Goal: Transaction & Acquisition: Purchase product/service

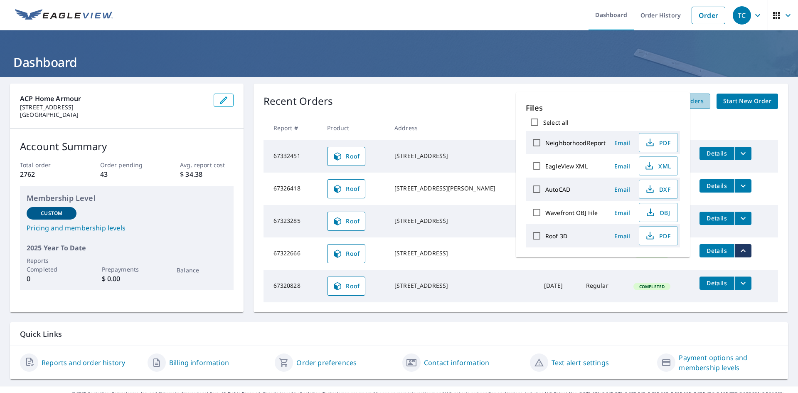
click at [695, 106] on link "View All Orders" at bounding box center [680, 101] width 59 height 15
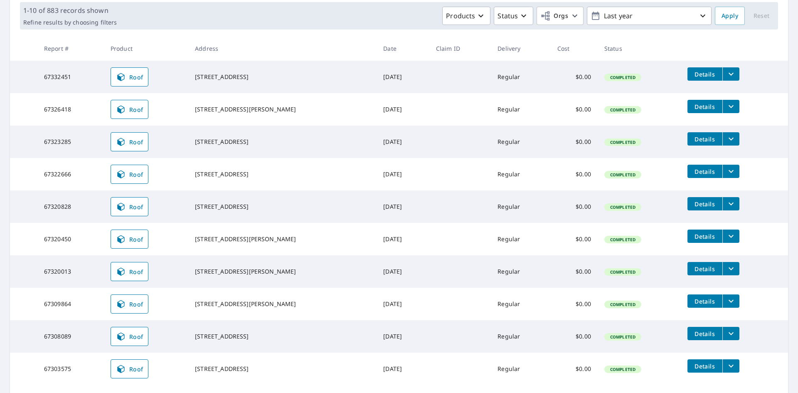
scroll to position [125, 0]
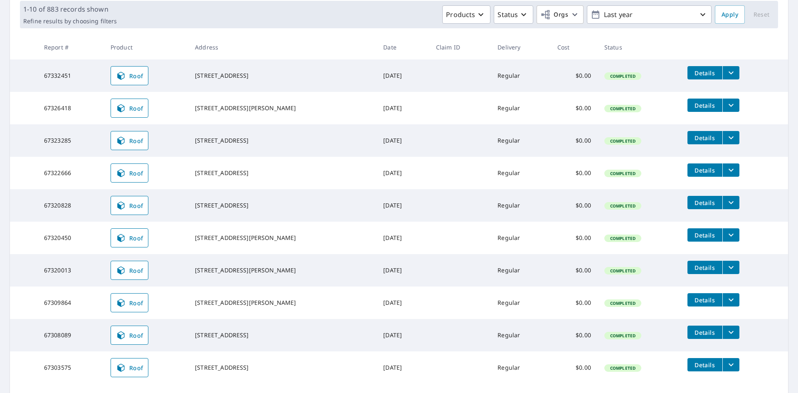
click at [726, 236] on icon "filesDropdownBtn-67320450" at bounding box center [731, 235] width 10 height 10
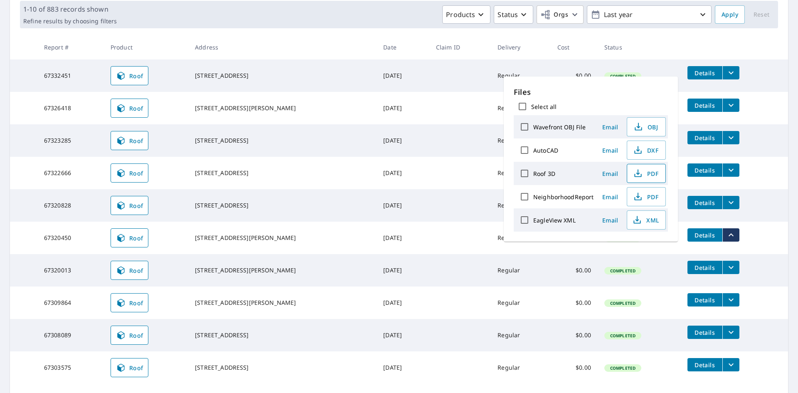
click at [653, 175] on span "PDF" at bounding box center [645, 173] width 27 height 10
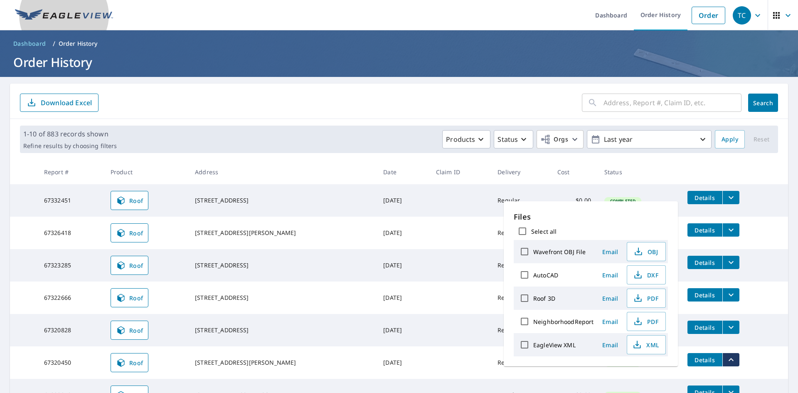
click at [68, 11] on img at bounding box center [64, 15] width 98 height 12
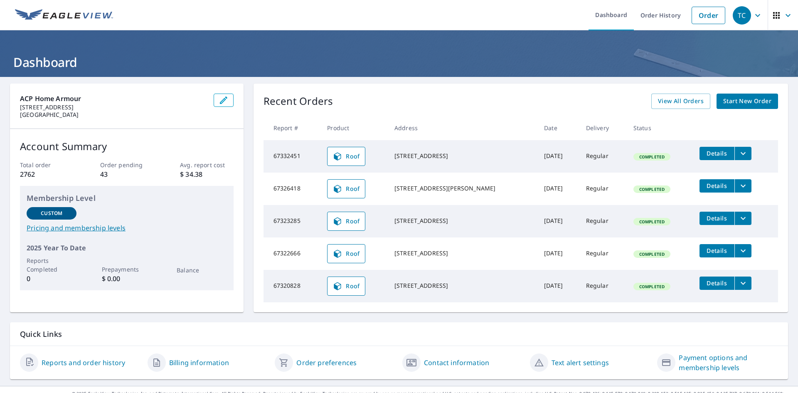
click at [723, 104] on span "Start New Order" at bounding box center [747, 101] width 48 height 10
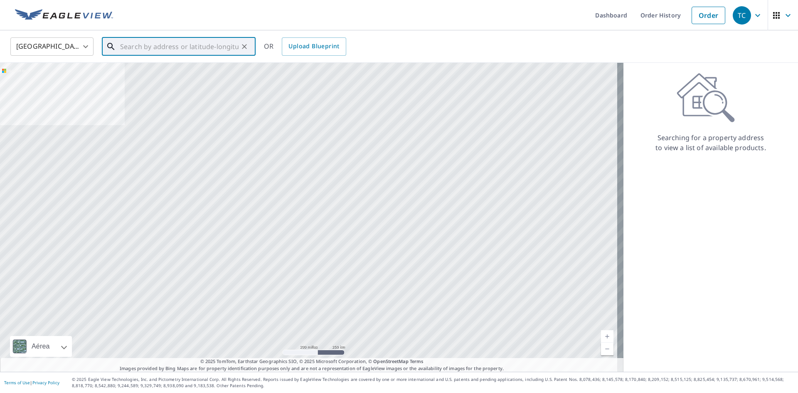
click at [177, 47] on input "text" at bounding box center [179, 46] width 118 height 23
paste input "[STREET_ADDRESS]"
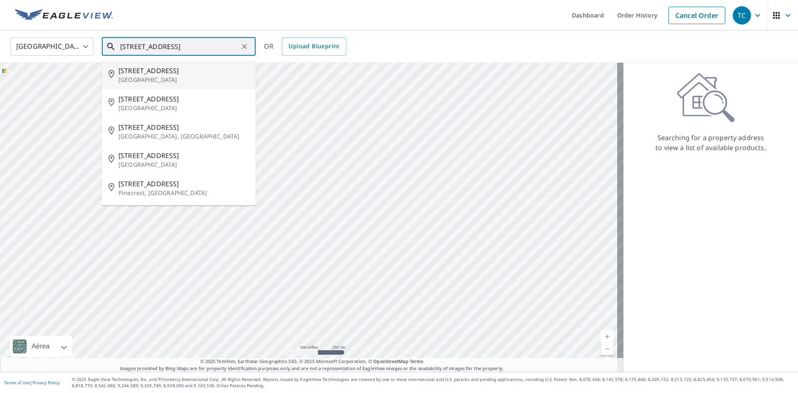
click at [157, 71] on span "[STREET_ADDRESS]" at bounding box center [183, 71] width 131 height 10
type input "[STREET_ADDRESS]"
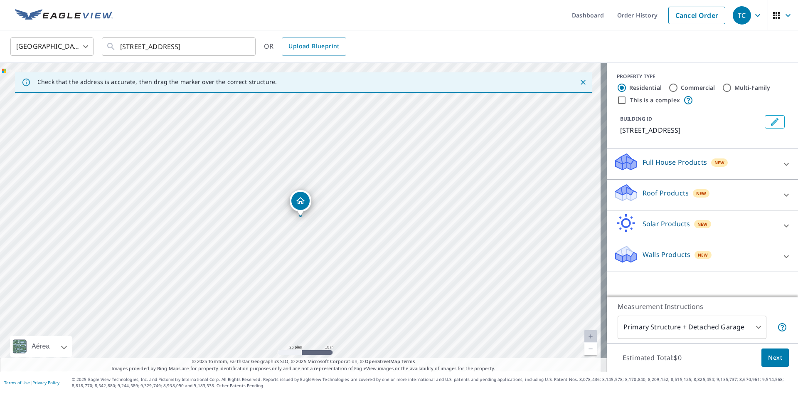
click at [657, 194] on p "Roof Products" at bounding box center [666, 193] width 46 height 10
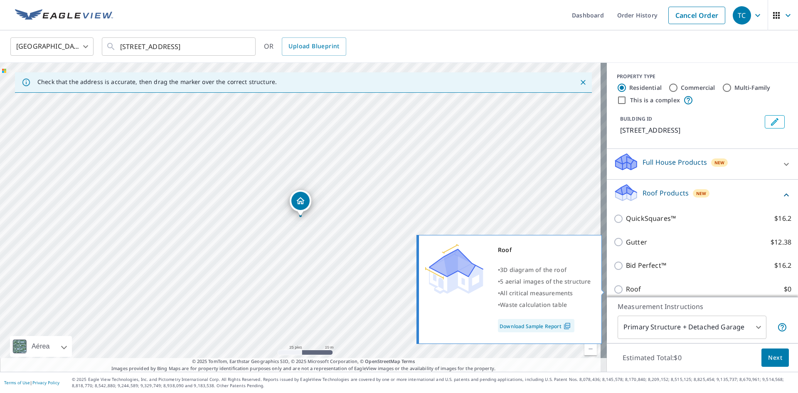
click at [626, 290] on p "Roof" at bounding box center [633, 289] width 15 height 10
click at [624, 290] on input "Roof $0" at bounding box center [619, 289] width 12 height 10
checkbox input "true"
type input "3"
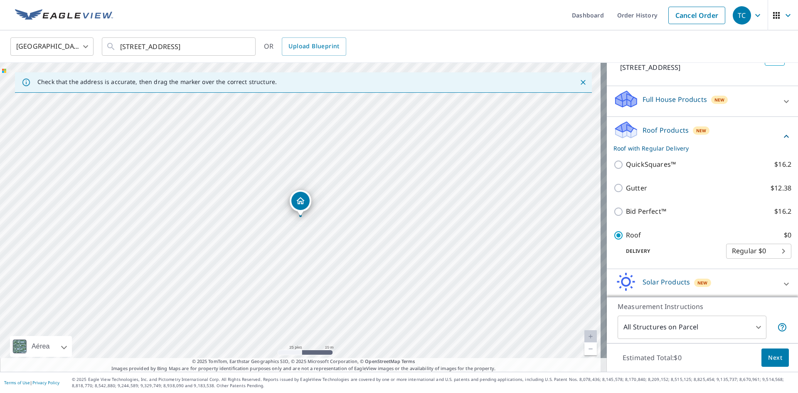
scroll to position [42, 0]
click at [770, 357] on span "Next" at bounding box center [775, 357] width 14 height 10
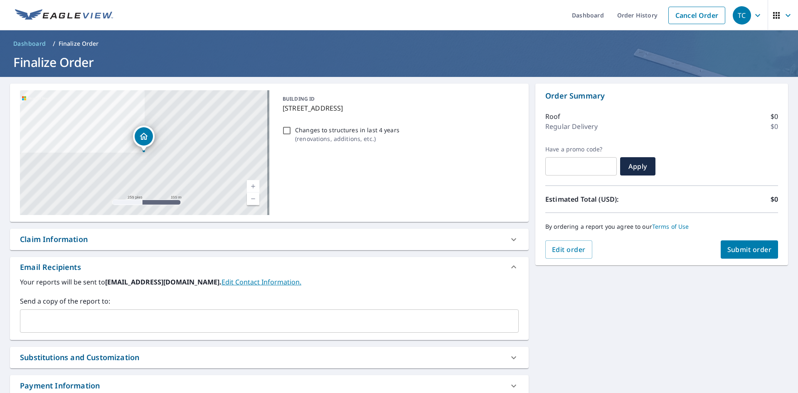
click at [735, 247] on span "Submit order" at bounding box center [749, 249] width 44 height 9
checkbox input "true"
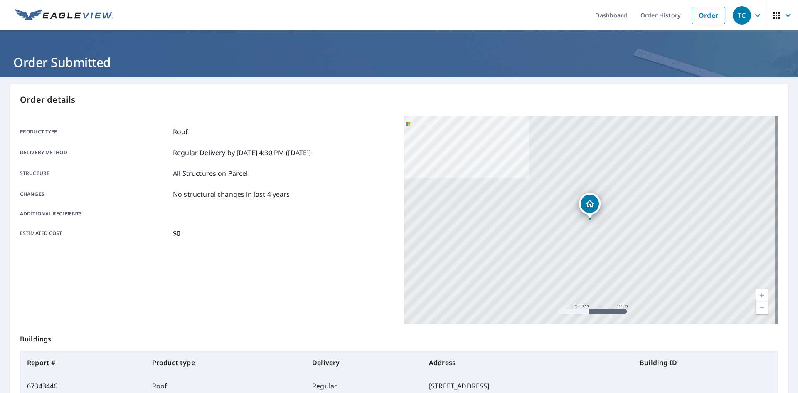
click at [87, 20] on img at bounding box center [64, 15] width 98 height 12
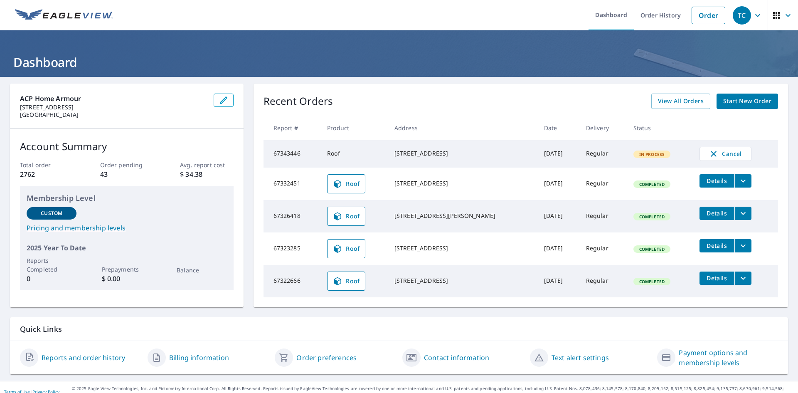
click at [738, 218] on icon "filesDropdownBtn-67326418" at bounding box center [743, 213] width 10 height 10
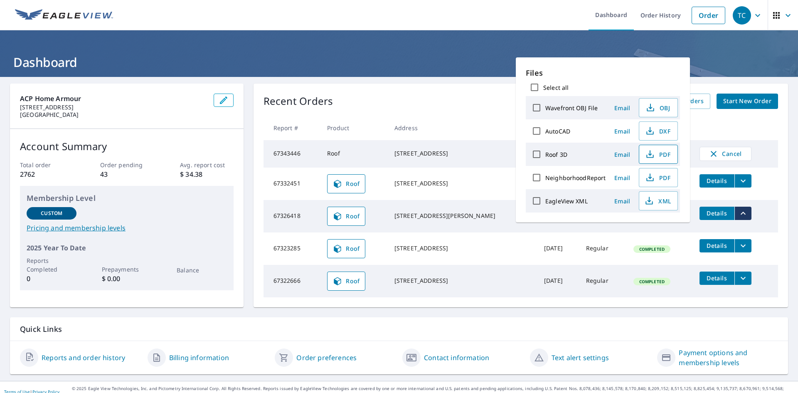
click at [652, 157] on icon "button" at bounding box center [649, 156] width 7 height 3
click at [62, 12] on img at bounding box center [64, 15] width 98 height 12
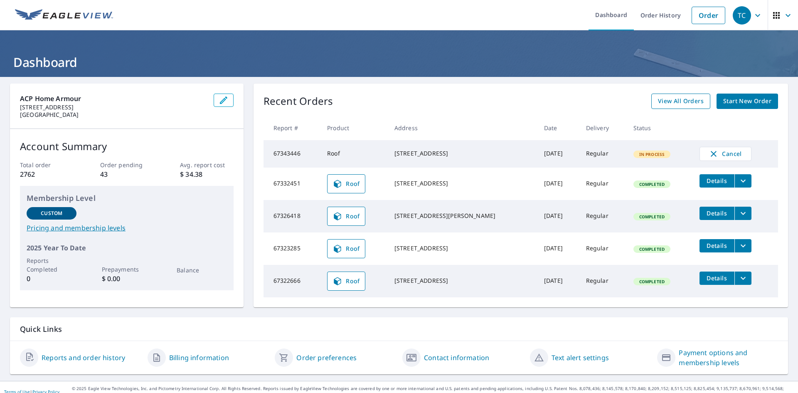
click at [672, 100] on span "View All Orders" at bounding box center [681, 101] width 46 height 10
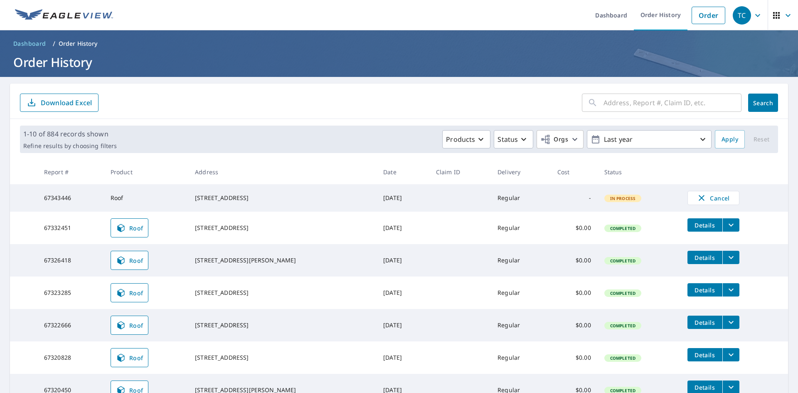
click at [620, 99] on input "text" at bounding box center [672, 102] width 138 height 23
paste input "[STREET_ADDRESS][PERSON_NAME]"
drag, startPoint x: 629, startPoint y: 103, endPoint x: 798, endPoint y: 113, distance: 169.0
click at [798, 113] on div "Dashboard Order History Order TC Dashboard / Order History Order History [STREE…" at bounding box center [399, 196] width 798 height 393
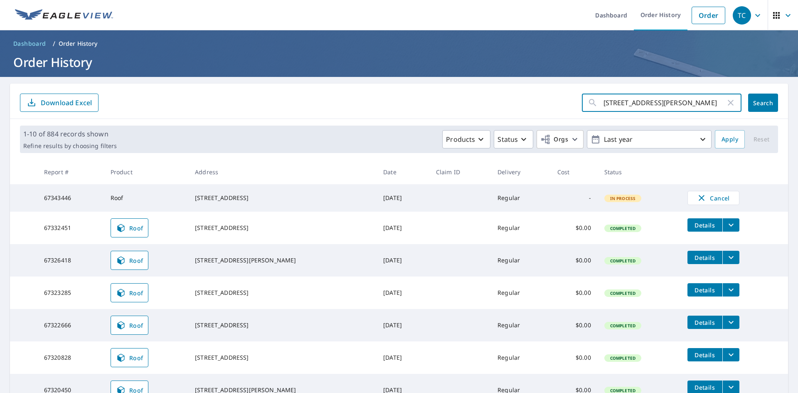
scroll to position [0, 0]
type input "[STREET_ADDRESS][PERSON_NAME]"
click button "Search" at bounding box center [763, 103] width 30 height 18
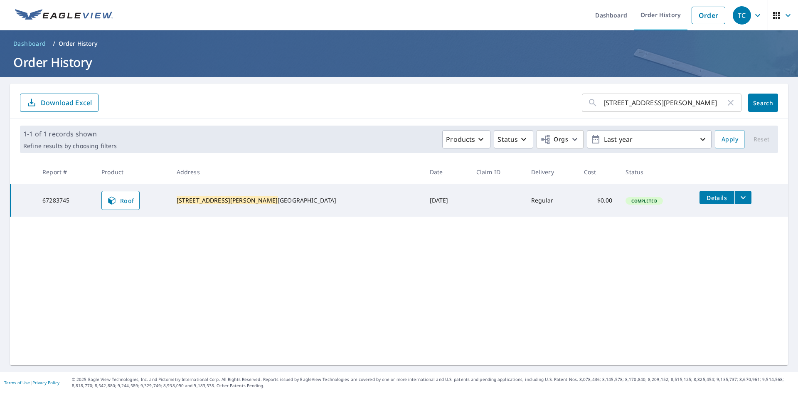
drag, startPoint x: 339, startPoint y: 201, endPoint x: 381, endPoint y: 198, distance: 42.1
click at [423, 198] on td "[DATE]" at bounding box center [446, 200] width 47 height 32
click at [738, 199] on icon "filesDropdownBtn-67283745" at bounding box center [743, 197] width 10 height 10
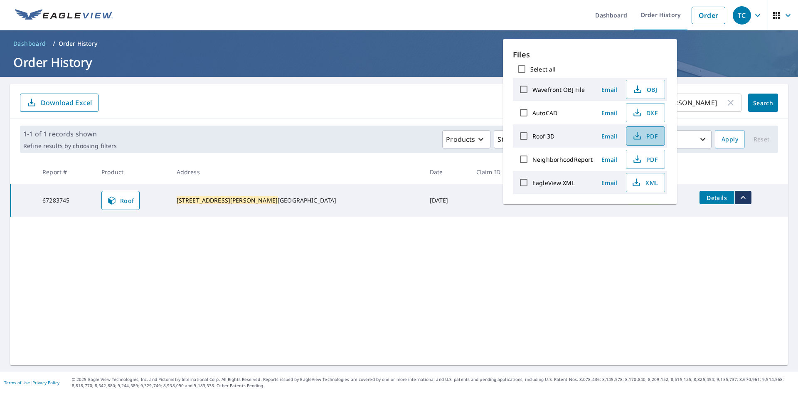
click at [643, 136] on span "PDF" at bounding box center [644, 136] width 27 height 10
drag, startPoint x: 70, startPoint y: 19, endPoint x: 66, endPoint y: 18, distance: 4.2
click at [70, 19] on img at bounding box center [64, 15] width 98 height 12
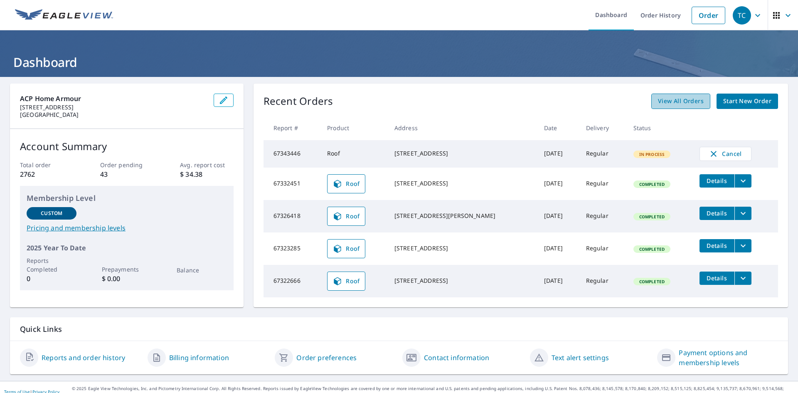
click at [658, 99] on span "View All Orders" at bounding box center [681, 101] width 46 height 10
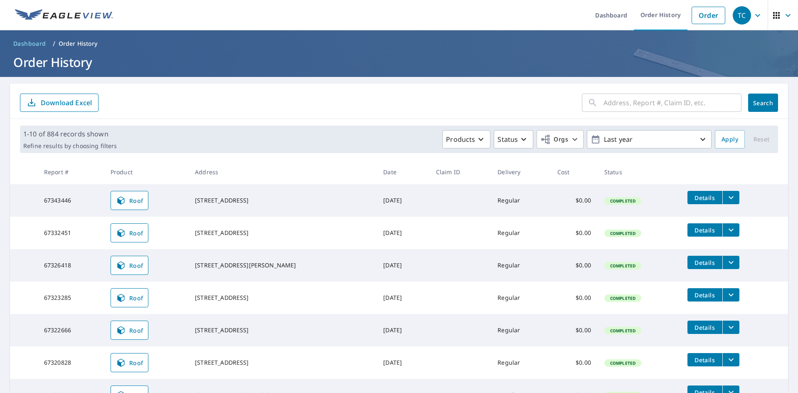
click at [648, 99] on input "text" at bounding box center [672, 102] width 138 height 23
paste input "[STREET_ADDRESS][PERSON_NAME]"
type input "[STREET_ADDRESS][PERSON_NAME]"
click button "Search" at bounding box center [763, 103] width 30 height 18
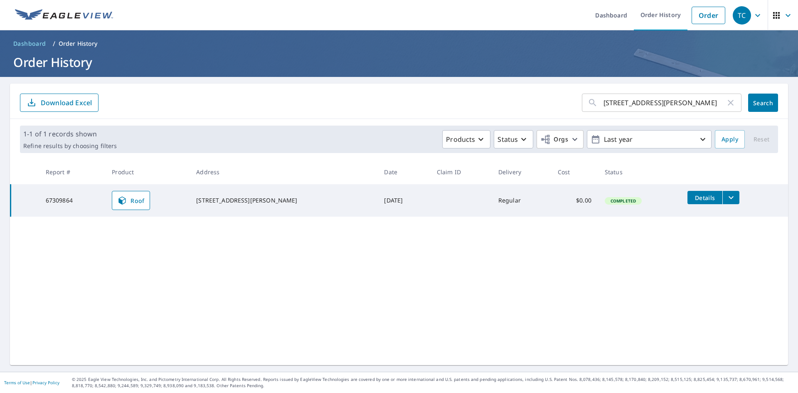
click at [722, 197] on button "filesDropdownBtn-67309864" at bounding box center [730, 197] width 17 height 13
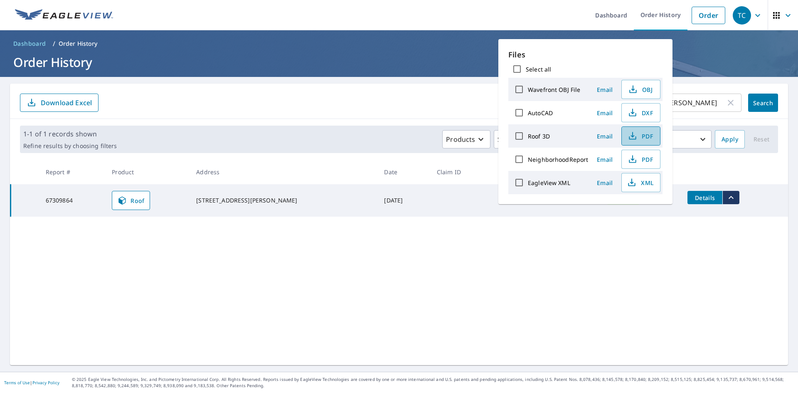
click at [636, 136] on icon "button" at bounding box center [633, 136] width 10 height 10
